Goal: Information Seeking & Learning: Learn about a topic

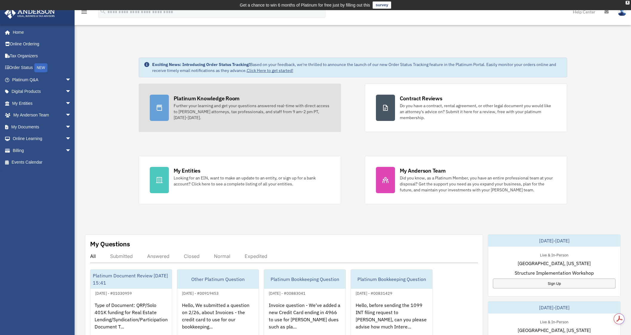
click at [218, 116] on div "Further your learning and get your questions answered real-time with direct acc…" at bounding box center [252, 112] width 156 height 18
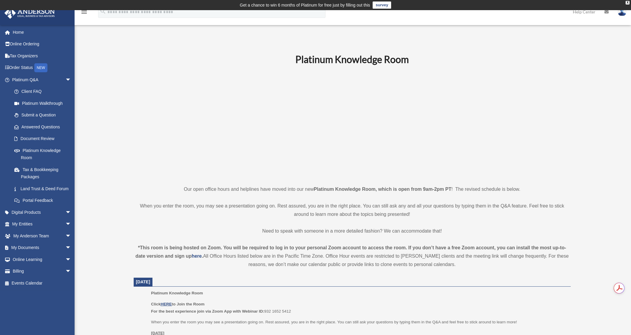
click at [218, 116] on p at bounding box center [352, 125] width 437 height 104
click at [170, 304] on u "HERE" at bounding box center [166, 304] width 11 height 4
